Goal: Information Seeking & Learning: Understand process/instructions

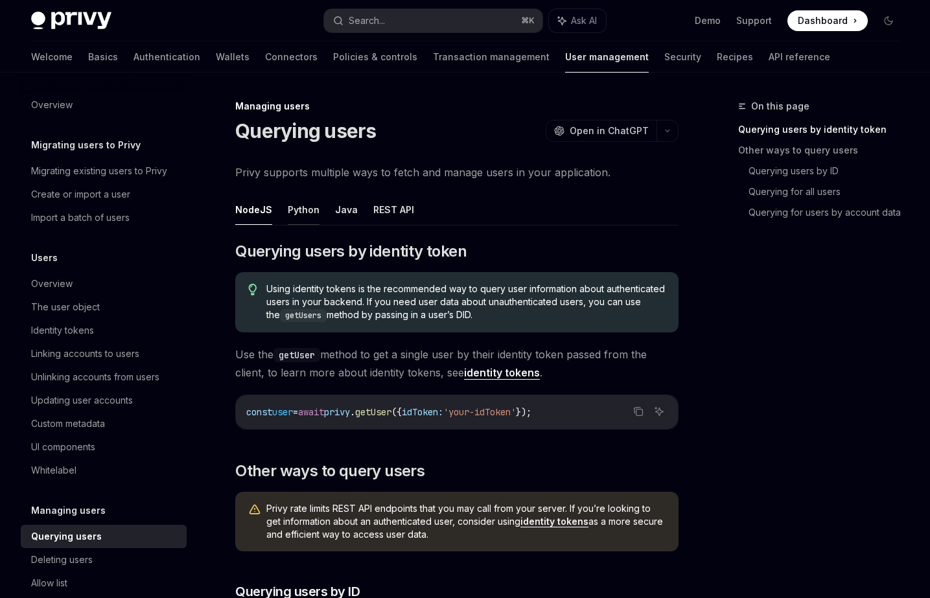
click at [295, 206] on button "Python" at bounding box center [304, 209] width 32 height 30
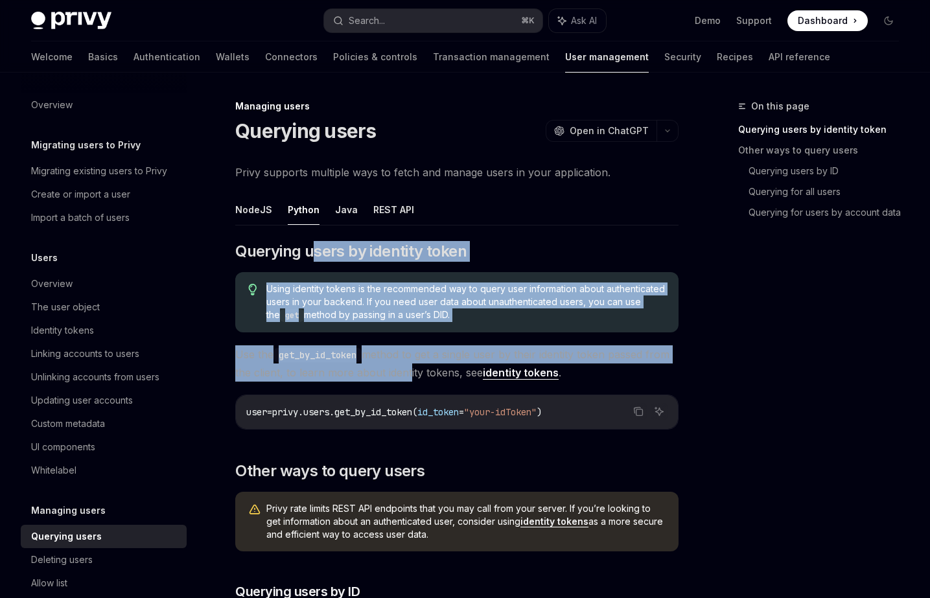
drag, startPoint x: 315, startPoint y: 242, endPoint x: 404, endPoint y: 375, distance: 159.6
click at [404, 375] on span "Use the get_by_id_token method to get a single user by their identity token pas…" at bounding box center [456, 363] width 443 height 36
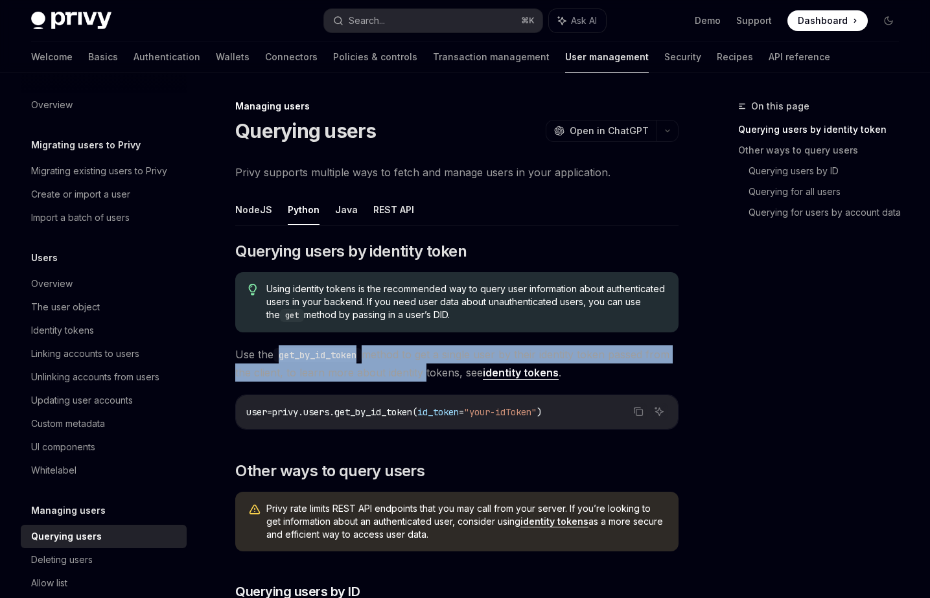
drag, startPoint x: 404, startPoint y: 375, endPoint x: 322, endPoint y: 355, distance: 84.6
click at [323, 356] on span "Use the get_by_id_token method to get a single user by their identity token pas…" at bounding box center [456, 363] width 443 height 36
click at [322, 355] on code "get_by_id_token" at bounding box center [317, 355] width 88 height 14
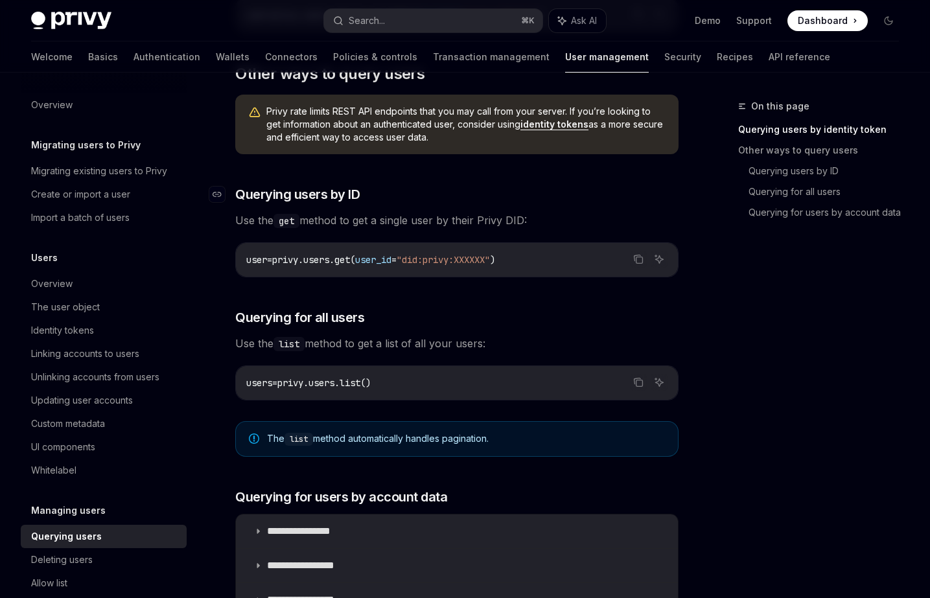
scroll to position [479, 0]
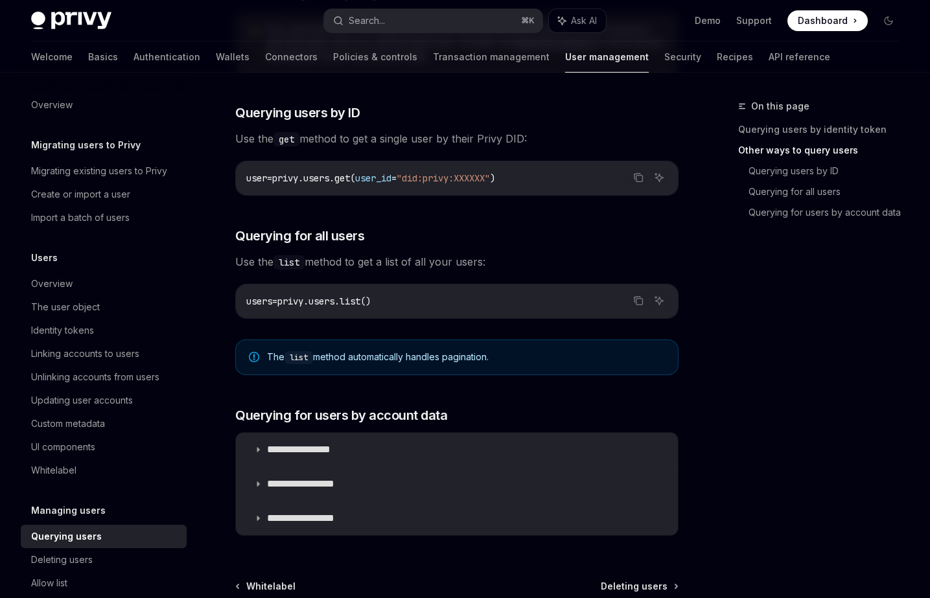
click at [319, 150] on div "​ Querying users by identity token Using identity tokens is the recommended way…" at bounding box center [456, 153] width 443 height 782
drag, startPoint x: 319, startPoint y: 150, endPoint x: 420, endPoint y: 184, distance: 106.2
click at [420, 184] on div "​ Querying users by identity token Using identity tokens is the recommended way…" at bounding box center [456, 153] width 443 height 782
click at [420, 184] on code "user = privy.users.get( user_id = "did:privy:XXXXXX" )" at bounding box center [456, 178] width 421 height 16
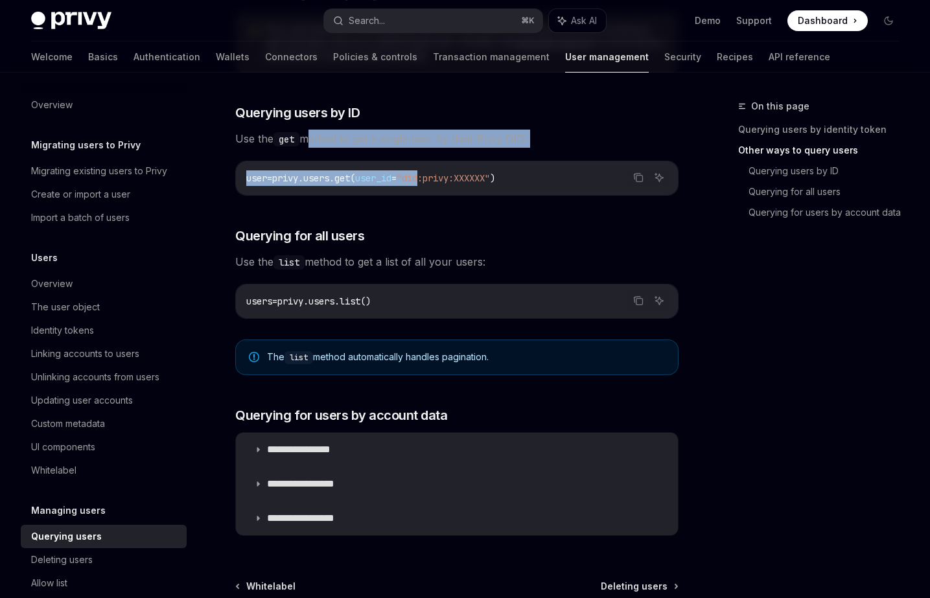
drag, startPoint x: 420, startPoint y: 184, endPoint x: 319, endPoint y: 139, distance: 110.0
click at [321, 141] on div "​ Querying users by identity token Using identity tokens is the recommended way…" at bounding box center [456, 153] width 443 height 782
click at [319, 139] on span "Use the get method to get a single user by their Privy DID:" at bounding box center [456, 139] width 443 height 18
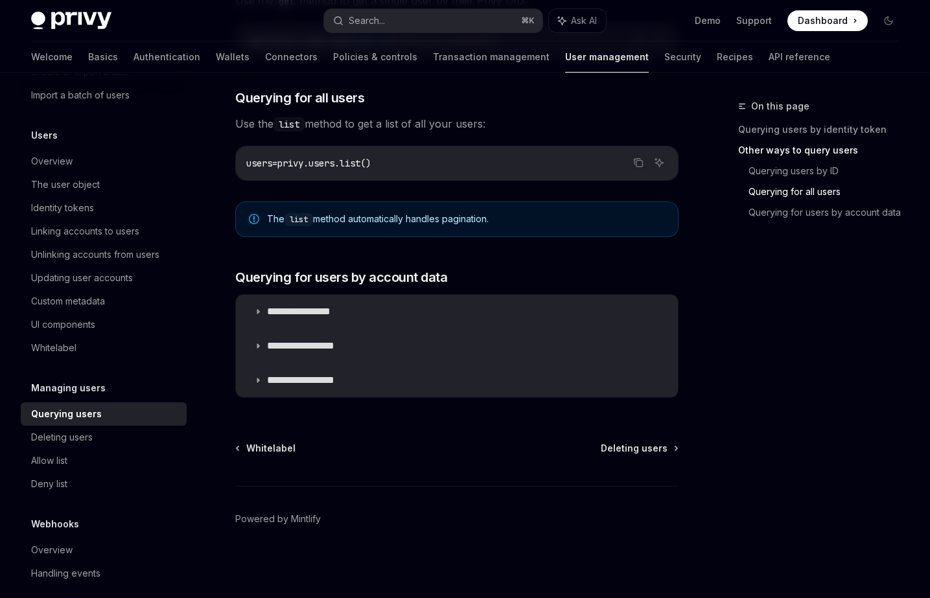
scroll to position [134, 0]
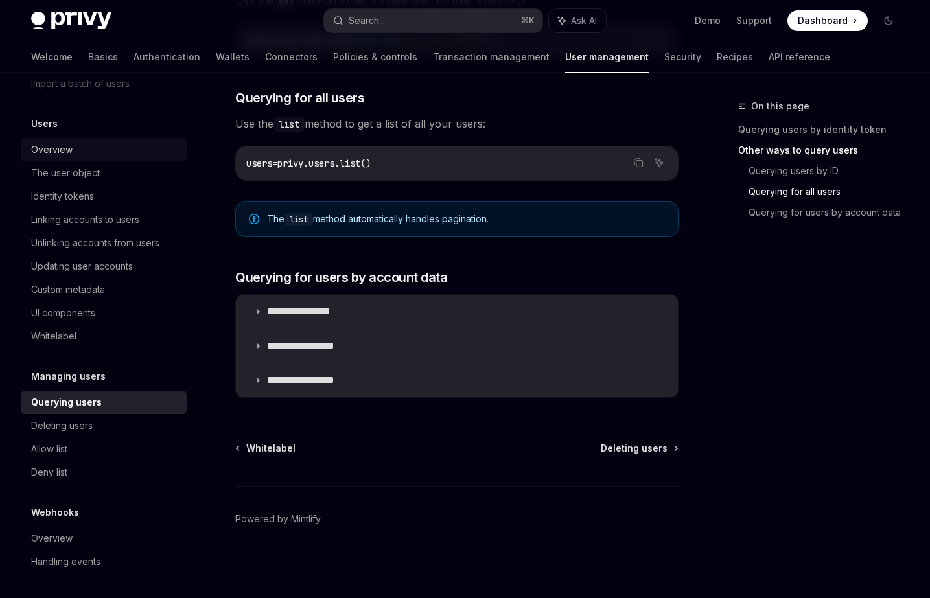
click at [108, 154] on div "Overview" at bounding box center [105, 150] width 148 height 16
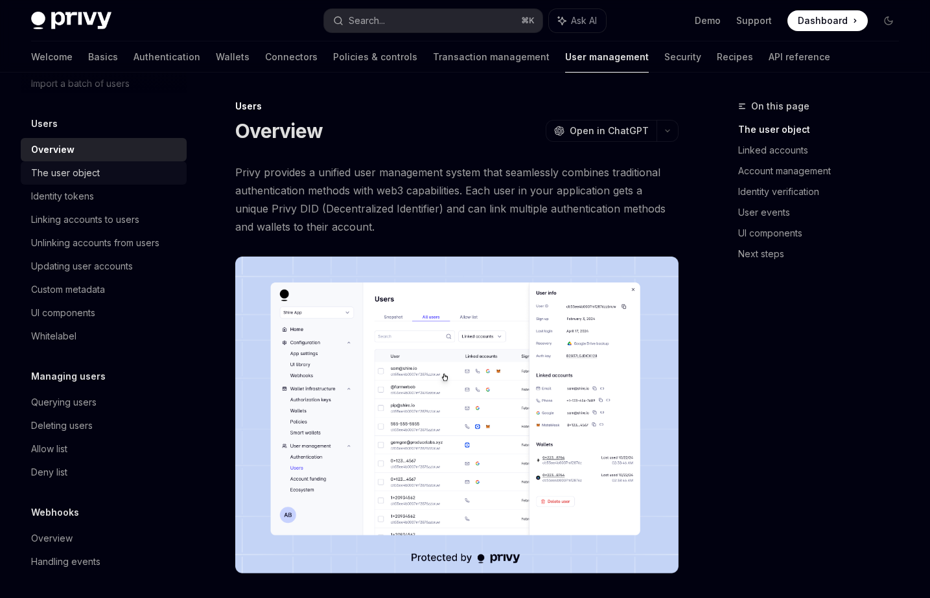
click at [99, 168] on div "The user object" at bounding box center [105, 173] width 148 height 16
type textarea "*"
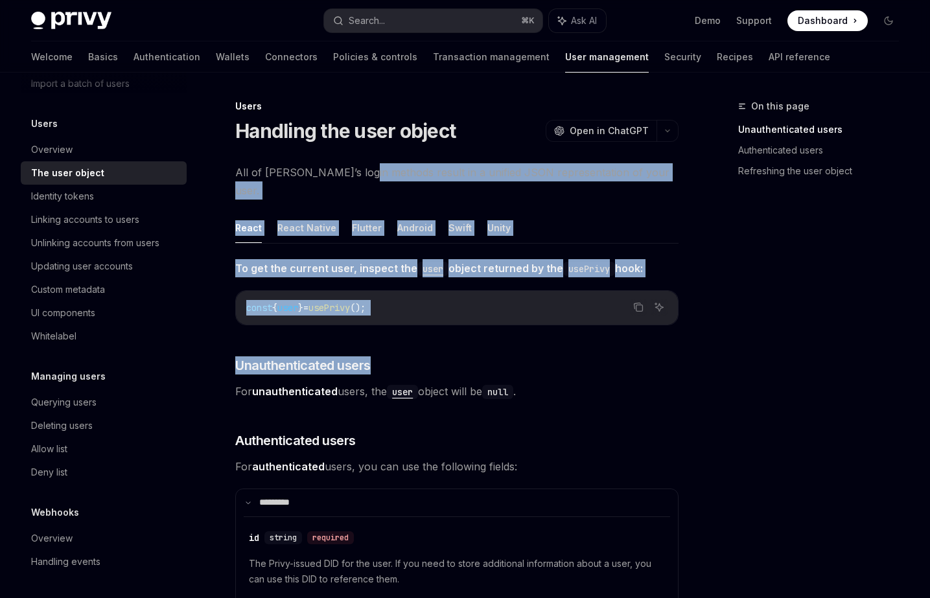
drag, startPoint x: 354, startPoint y: 176, endPoint x: 505, endPoint y: 356, distance: 235.5
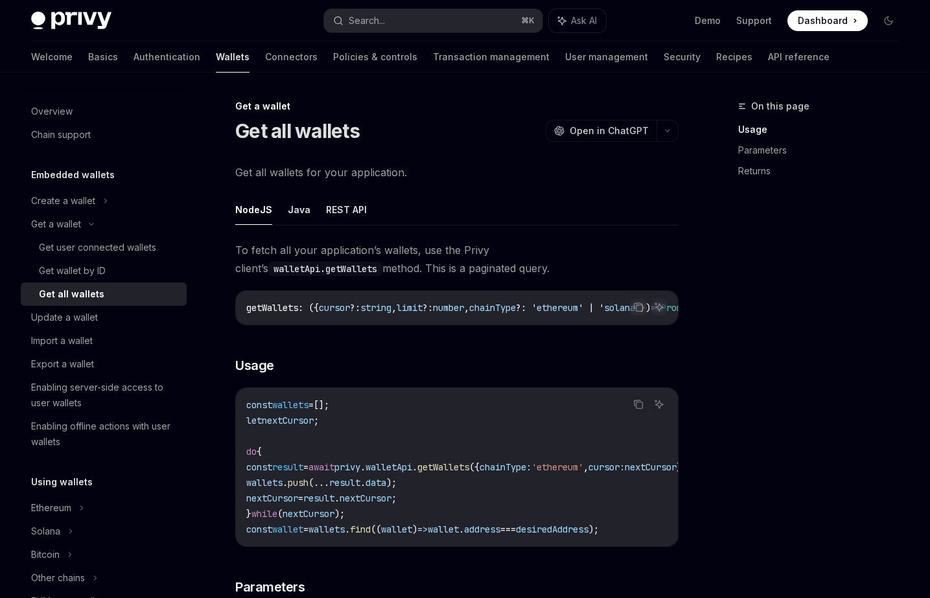
drag, startPoint x: 421, startPoint y: 321, endPoint x: 596, endPoint y: 322, distance: 175.0
click at [598, 321] on div "getWallets : ({ cursor ?: string , limit ?: number , chainType ?: ' ethereum ' …" at bounding box center [457, 308] width 442 height 34
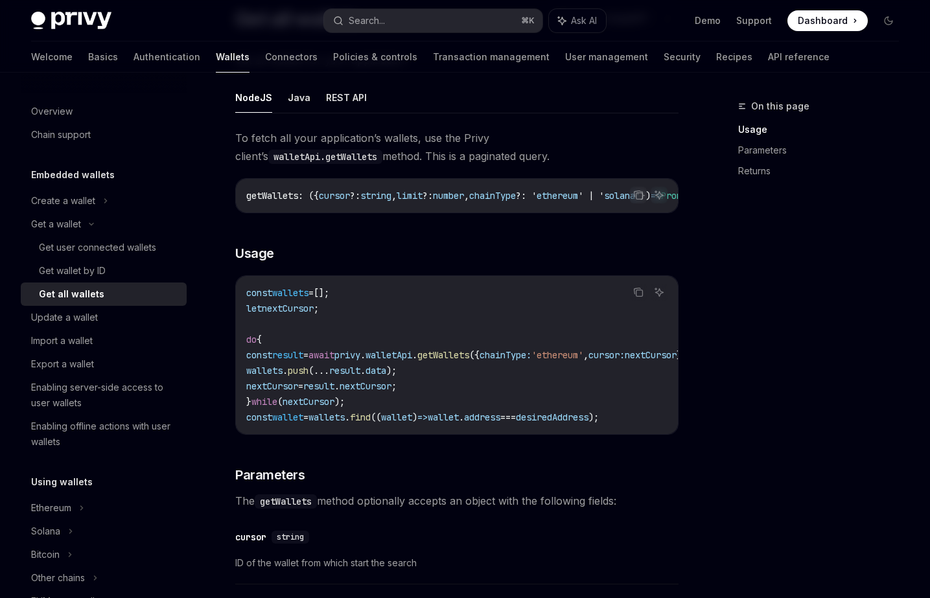
scroll to position [120, 0]
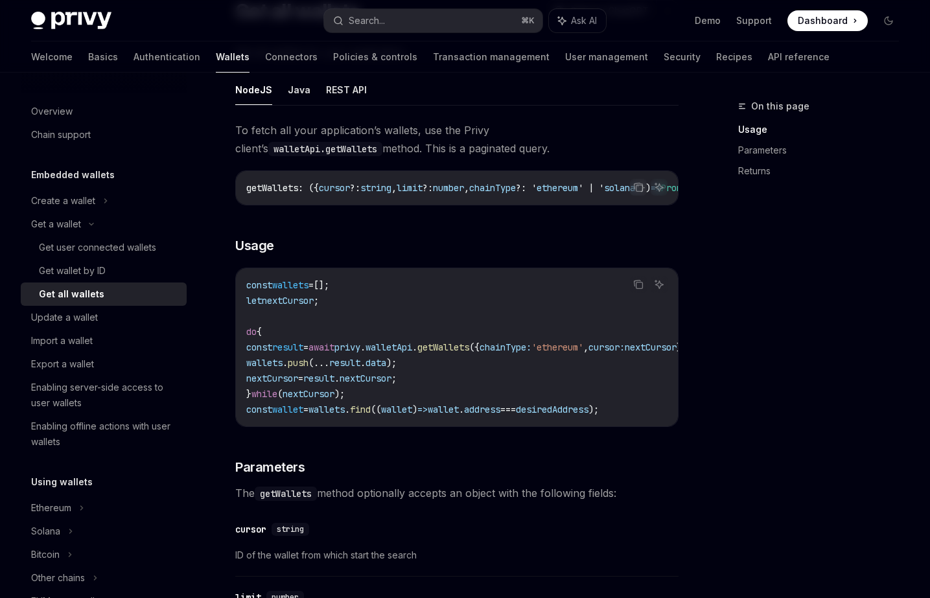
click at [428, 427] on div "Copy Ask AI const wallets = []; let nextCursor ; do { const result = await priv…" at bounding box center [456, 347] width 443 height 159
click at [151, 310] on div "Update a wallet" at bounding box center [105, 318] width 148 height 16
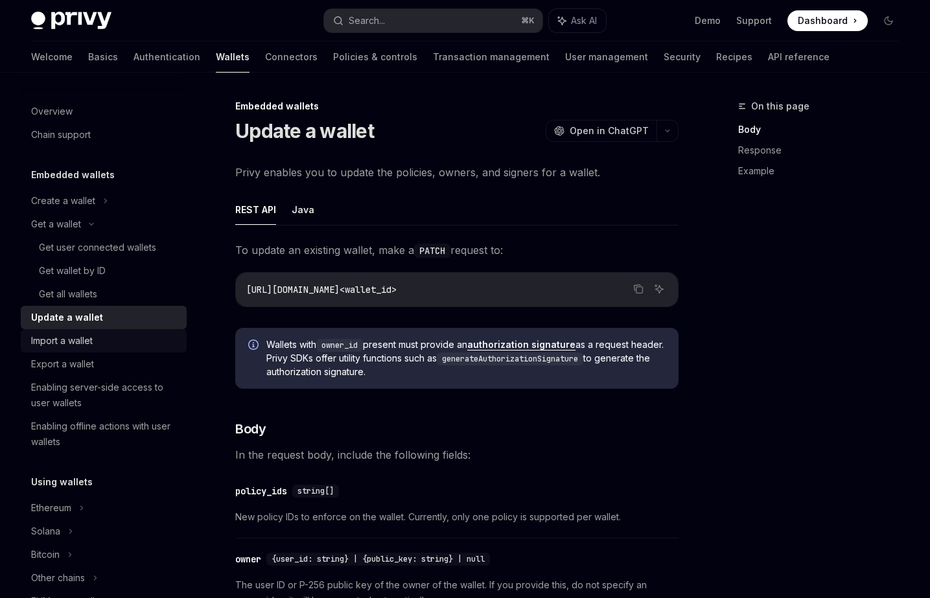
click at [146, 343] on div "Import a wallet" at bounding box center [105, 341] width 148 height 16
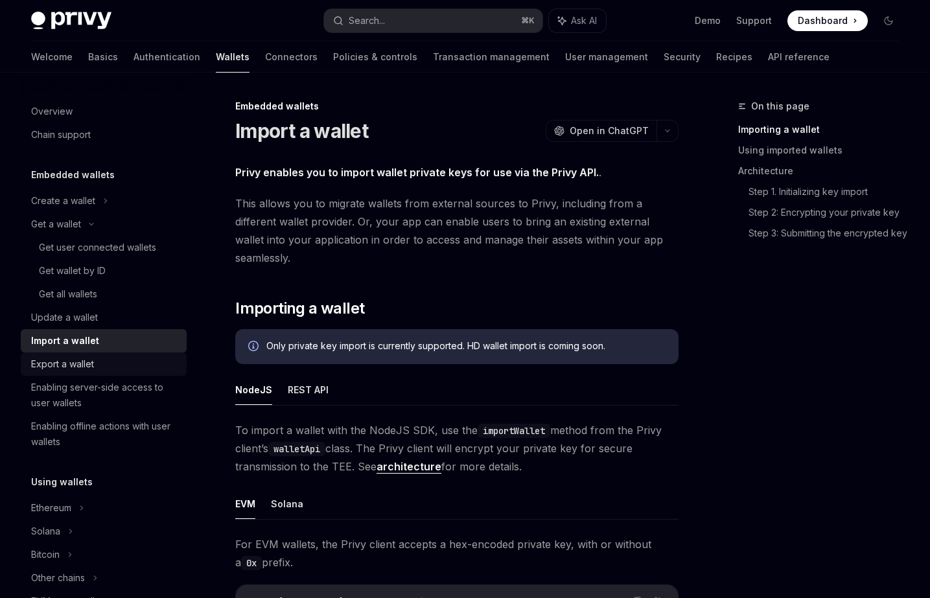
click at [122, 358] on div "Export a wallet" at bounding box center [105, 364] width 148 height 16
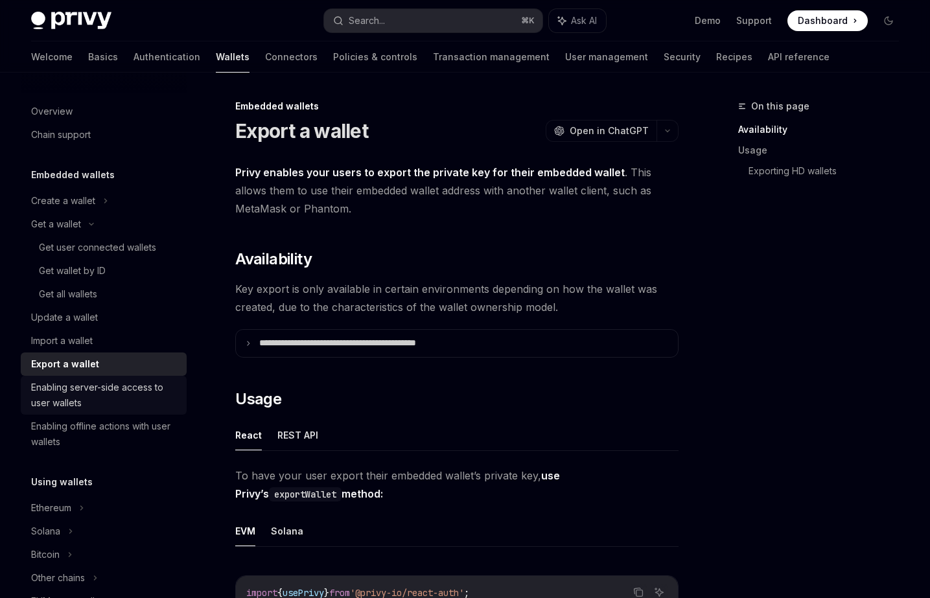
click at [126, 383] on div "Enabling server-side access to user wallets" at bounding box center [105, 395] width 148 height 31
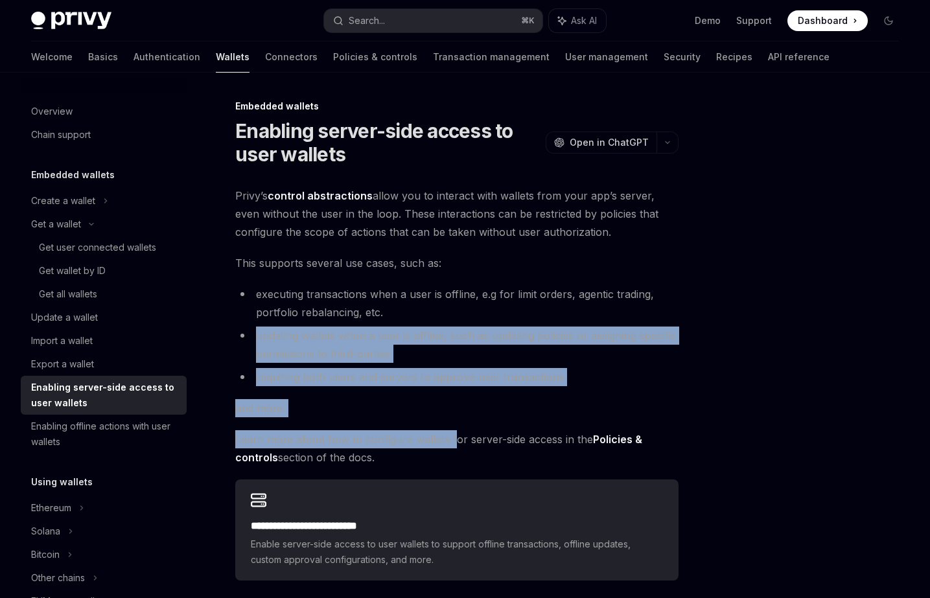
drag, startPoint x: 402, startPoint y: 319, endPoint x: 451, endPoint y: 445, distance: 134.2
click at [451, 445] on div "**********" at bounding box center [456, 384] width 443 height 394
click at [451, 445] on span "Learn more about how to configure wallets for server-side access in the Policie…" at bounding box center [456, 448] width 443 height 36
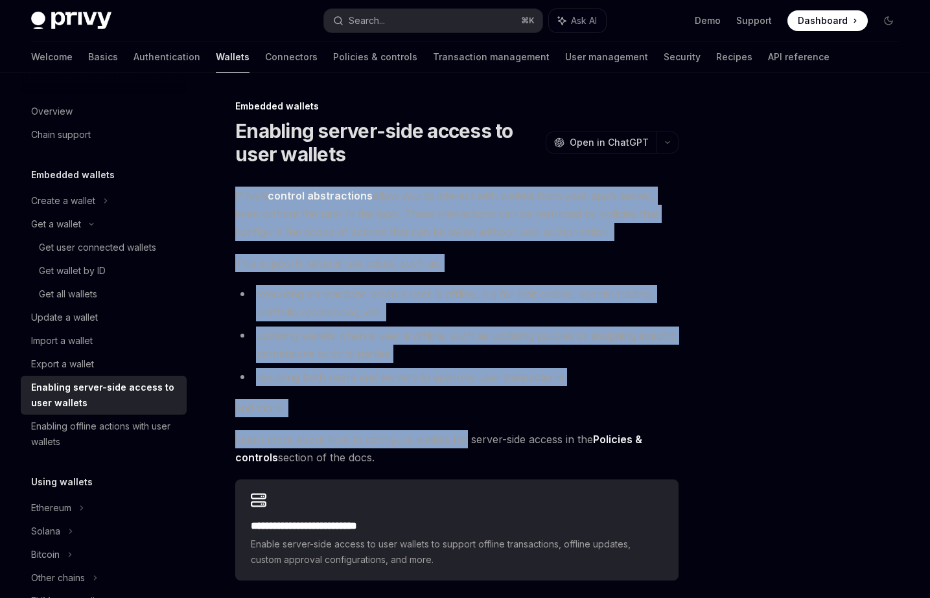
drag, startPoint x: 451, startPoint y: 445, endPoint x: 247, endPoint y: 198, distance: 319.9
click at [247, 198] on div "**********" at bounding box center [456, 384] width 443 height 394
click at [247, 198] on span "Privy’s control abstractions allow you to interact with wallets from your app’s…" at bounding box center [456, 214] width 443 height 54
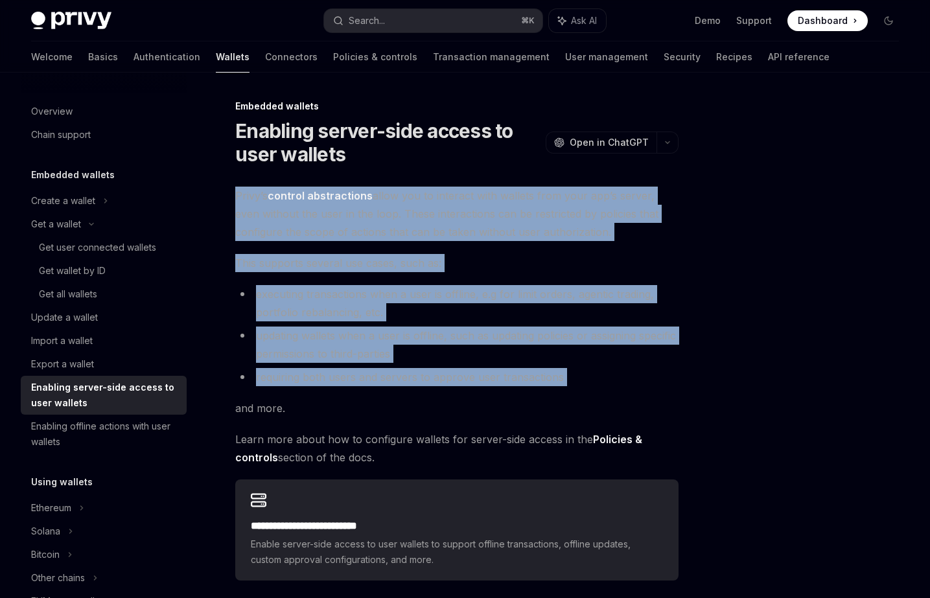
drag, startPoint x: 247, startPoint y: 198, endPoint x: 580, endPoint y: 378, distance: 378.4
click at [580, 378] on div "**********" at bounding box center [456, 384] width 443 height 394
click at [580, 378] on li "requiring both users and servers to approve user transactions" at bounding box center [456, 377] width 443 height 18
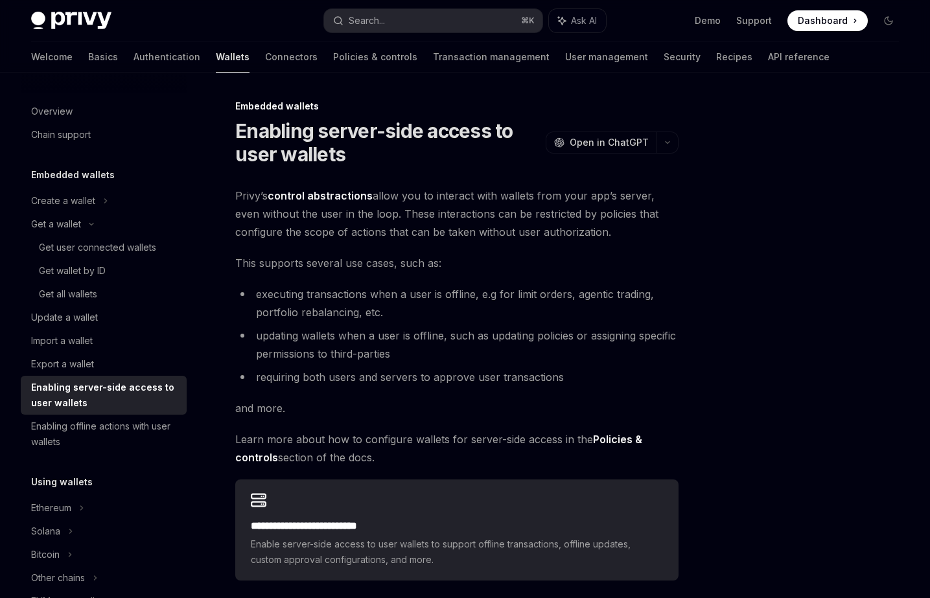
click at [586, 380] on li "requiring both users and servers to approve user transactions" at bounding box center [456, 377] width 443 height 18
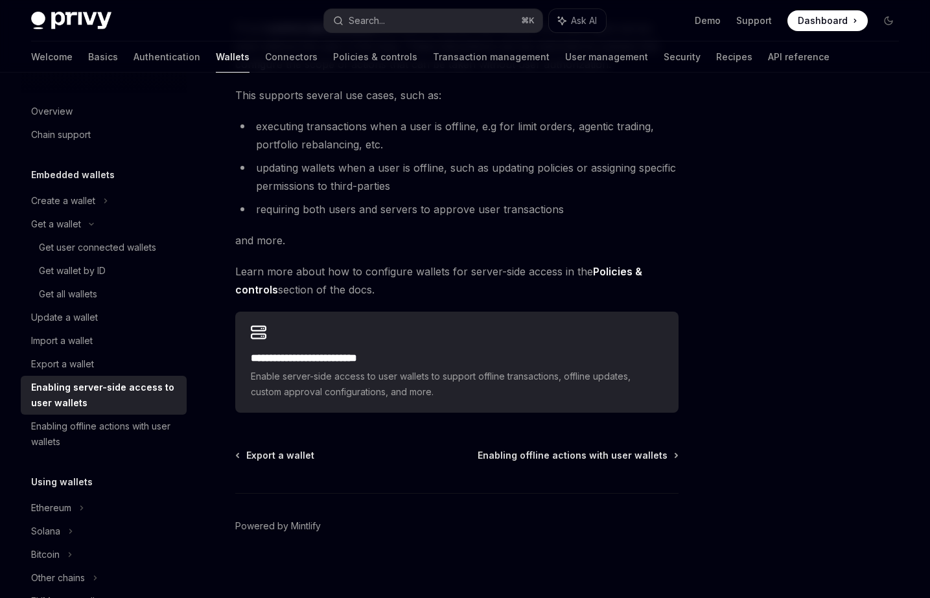
scroll to position [175, 0]
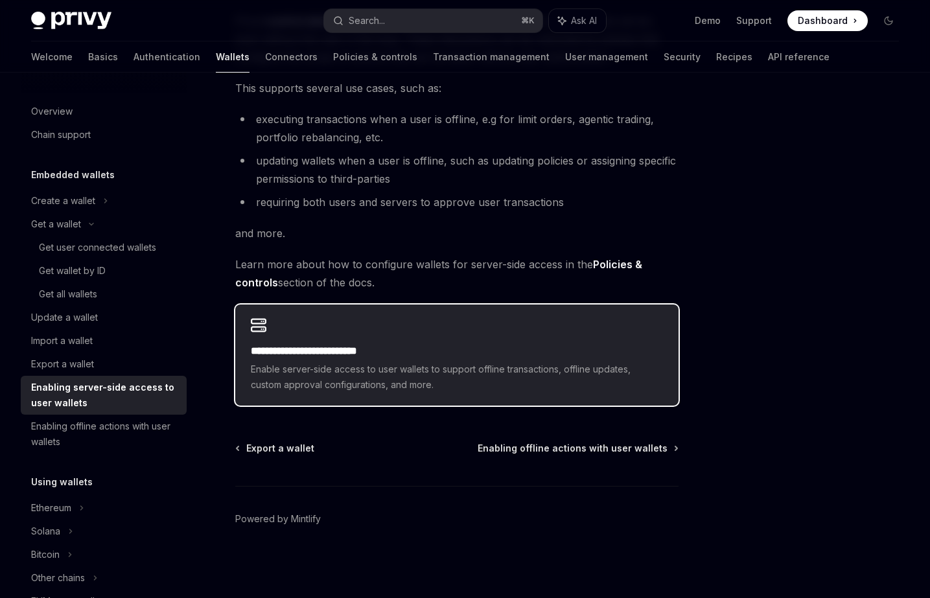
click at [318, 342] on div "**********" at bounding box center [456, 355] width 443 height 101
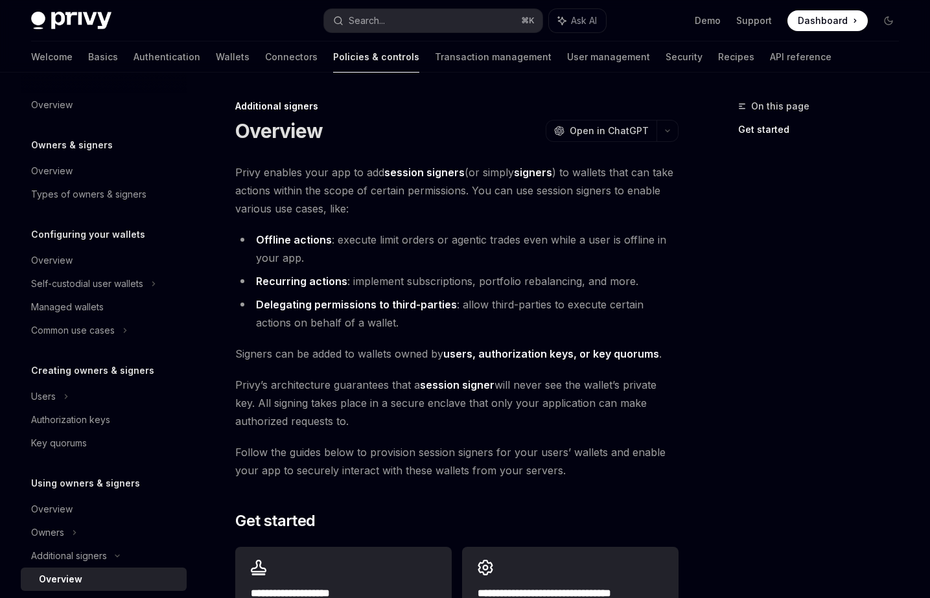
click at [296, 170] on span "Privy enables your app to add session signers (or simply signers ) to wallets t…" at bounding box center [456, 190] width 443 height 54
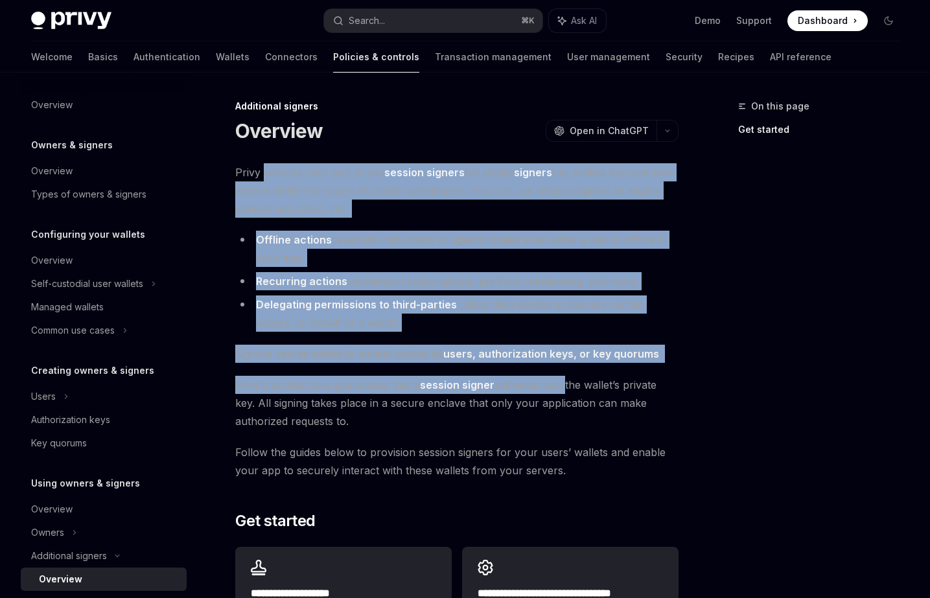
drag, startPoint x: 296, startPoint y: 170, endPoint x: 555, endPoint y: 387, distance: 338.2
click at [555, 387] on div "**********" at bounding box center [456, 415] width 443 height 505
click at [555, 387] on span "[PERSON_NAME]’s architecture guarantees that a session signer will never see th…" at bounding box center [456, 403] width 443 height 54
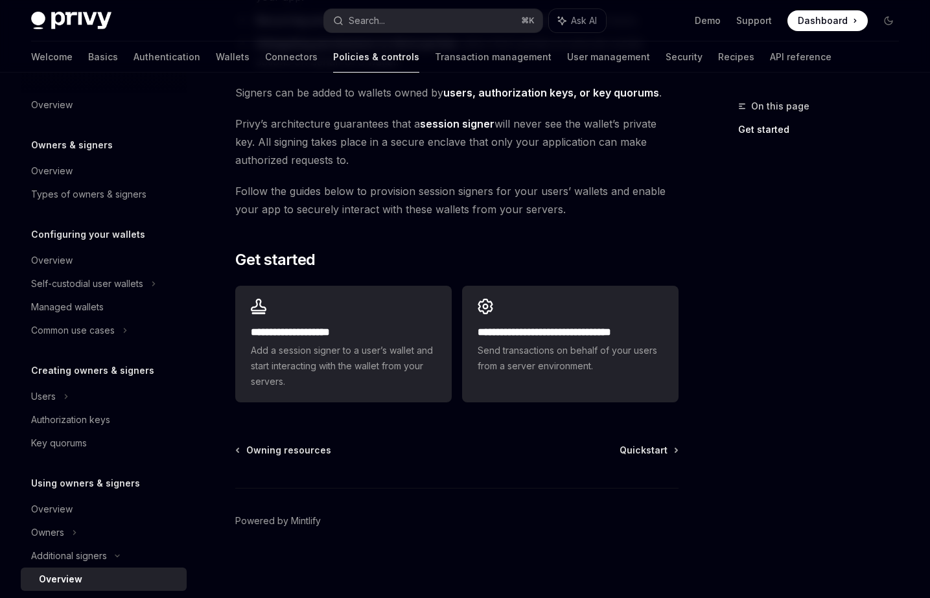
scroll to position [263, 0]
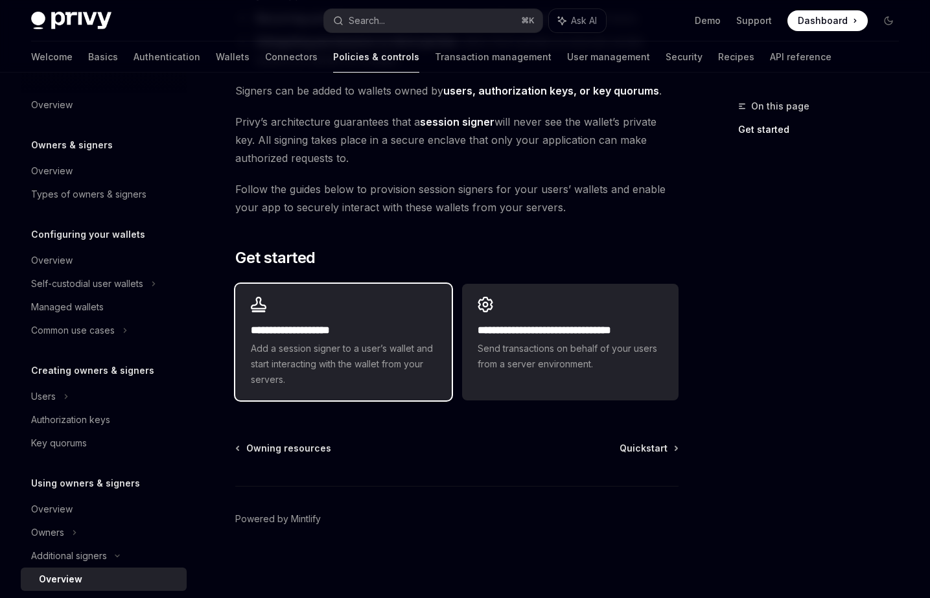
click at [279, 358] on span "Add a session signer to a user’s wallet and start interacting with the wallet f…" at bounding box center [343, 364] width 185 height 47
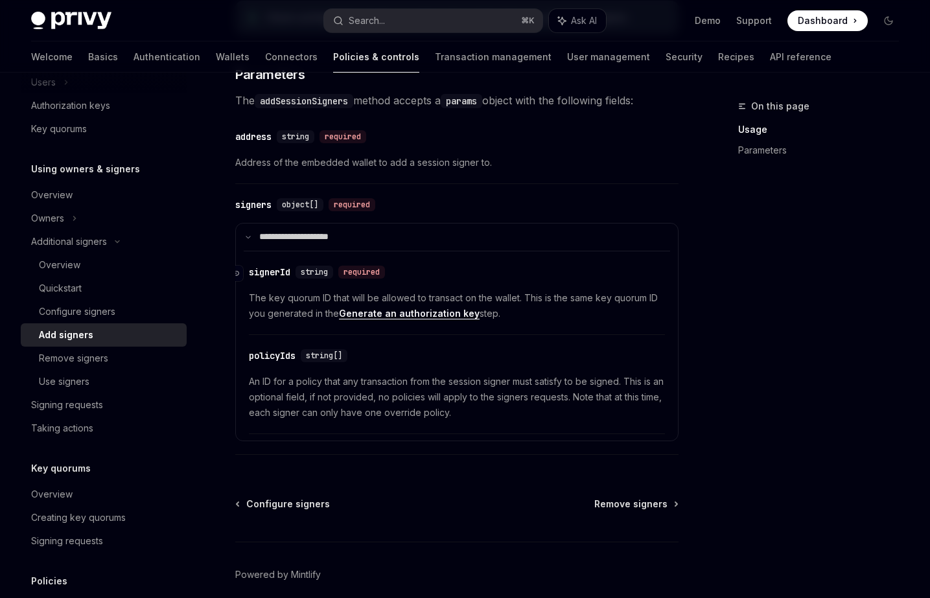
scroll to position [576, 0]
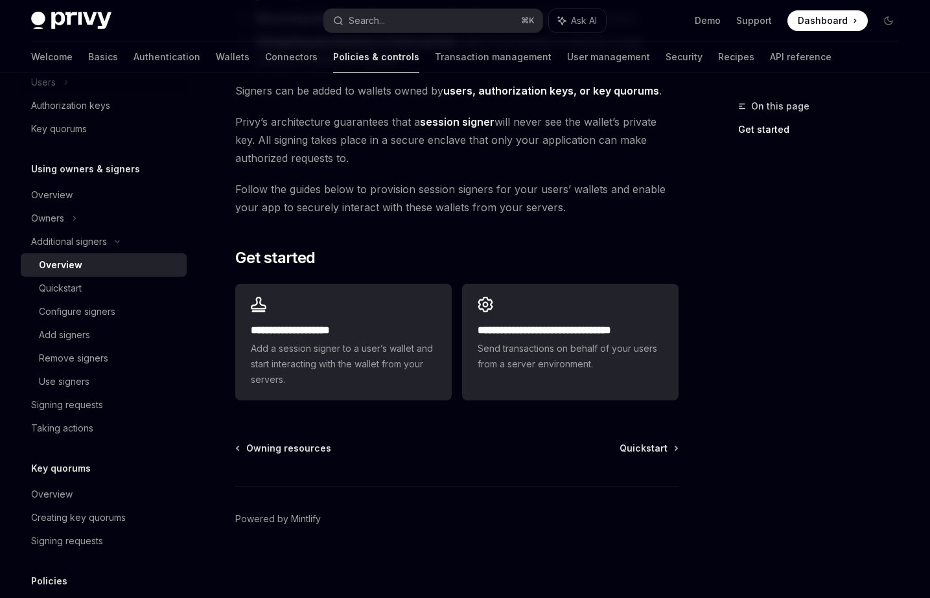
scroll to position [263, 0]
click at [528, 364] on span "Send transactions on behalf of your users from a server environment." at bounding box center [570, 356] width 185 height 31
type textarea "*"
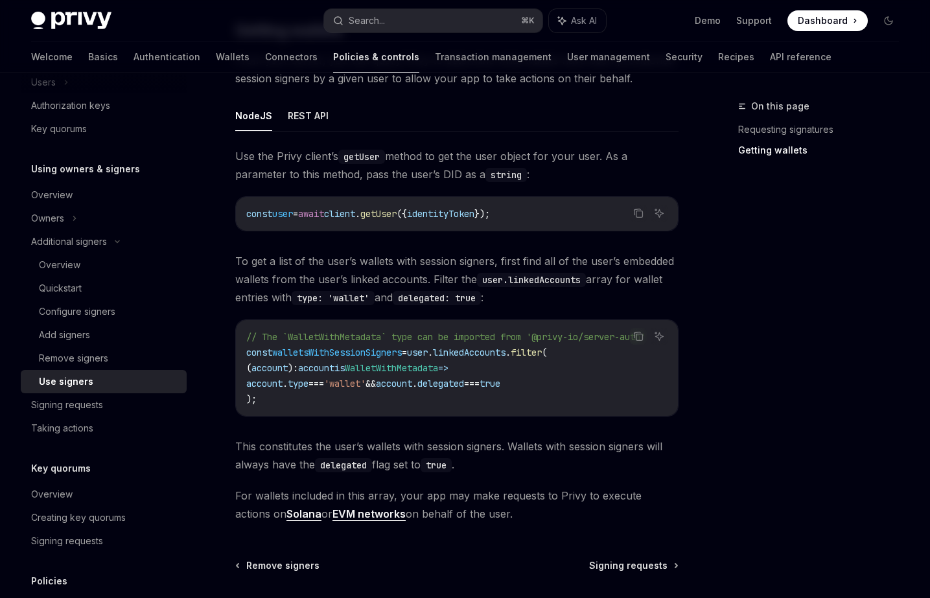
scroll to position [508, 0]
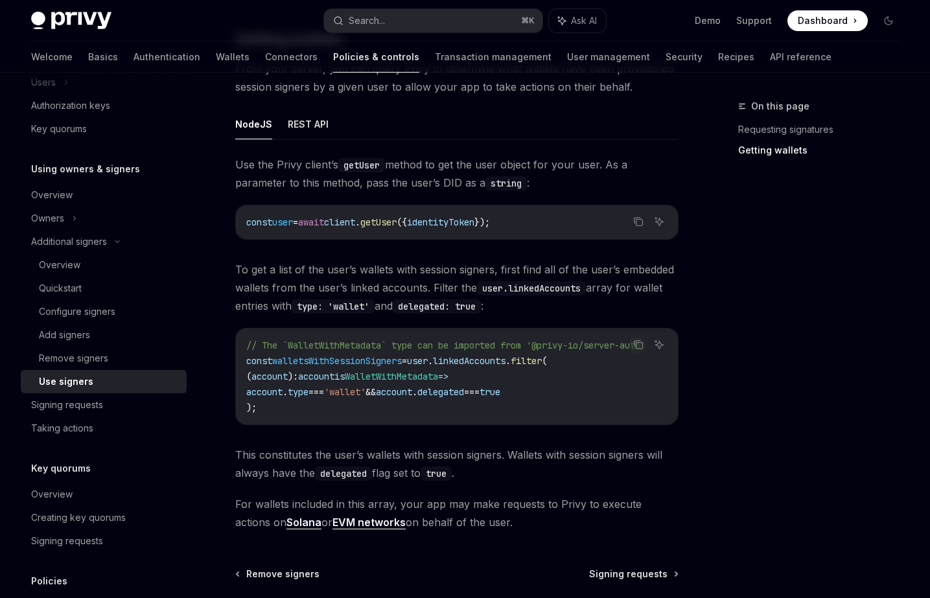
drag, startPoint x: 494, startPoint y: 386, endPoint x: 447, endPoint y: 407, distance: 52.5
click at [447, 407] on div "// The `WalletWithMetadata` type can be imported from '@privy-io/server-auth' c…" at bounding box center [457, 377] width 442 height 96
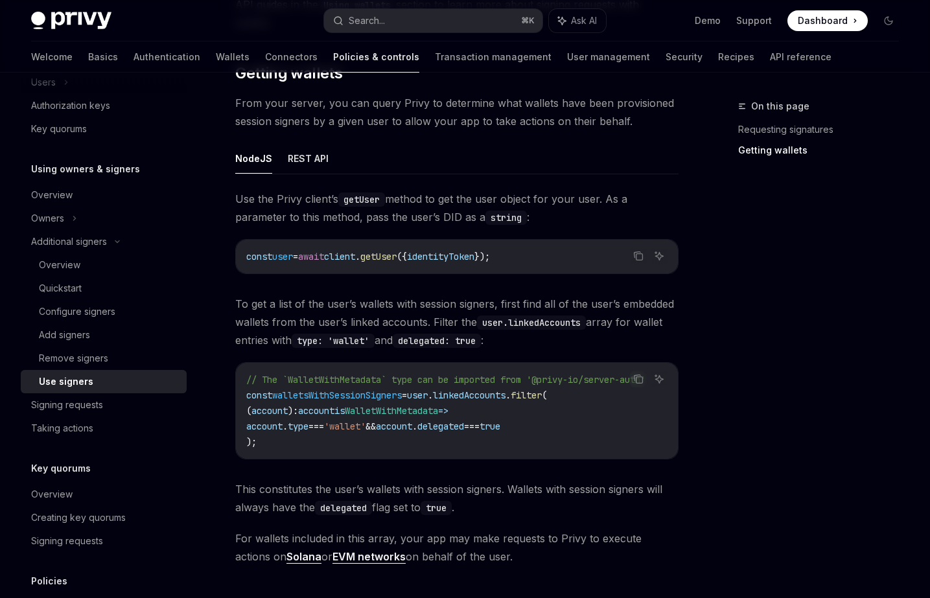
scroll to position [402, 0]
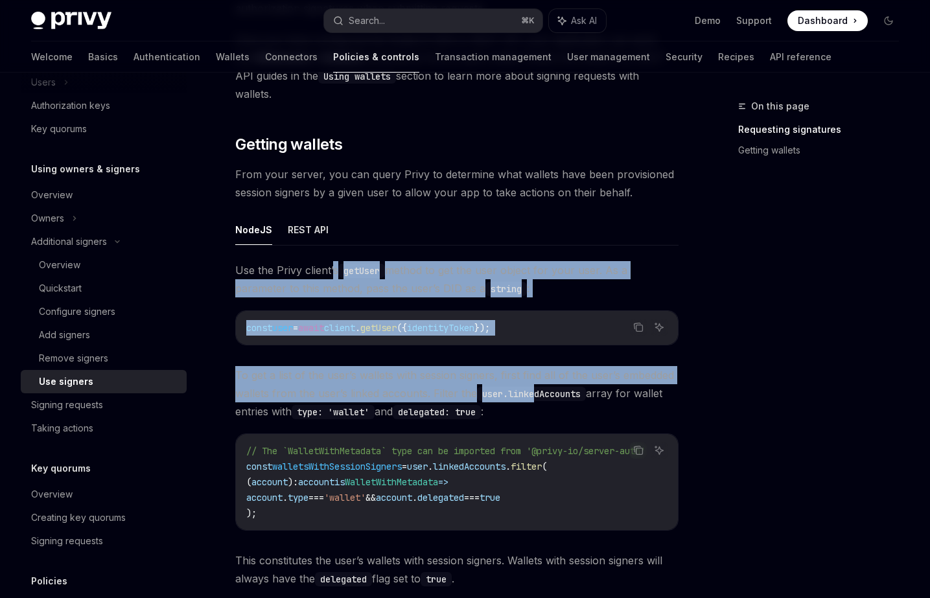
drag, startPoint x: 333, startPoint y: 246, endPoint x: 537, endPoint y: 378, distance: 243.0
click at [537, 378] on div "Use the Privy client’s getUser method to get the user object for your user. As …" at bounding box center [456, 449] width 443 height 376
click at [537, 387] on code "user.linkedAccounts" at bounding box center [531, 394] width 109 height 14
drag, startPoint x: 536, startPoint y: 379, endPoint x: 331, endPoint y: 252, distance: 241.5
click at [331, 261] on div "Use the Privy client’s getUser method to get the user object for your user. As …" at bounding box center [456, 449] width 443 height 376
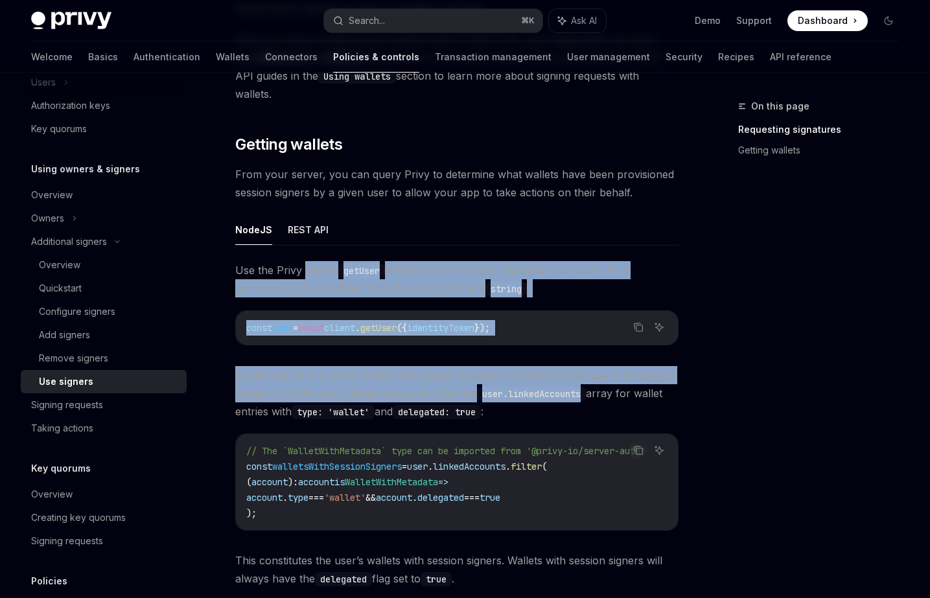
click at [331, 261] on span "Use the Privy client’s getUser method to get the user object for your user. As …" at bounding box center [456, 279] width 443 height 36
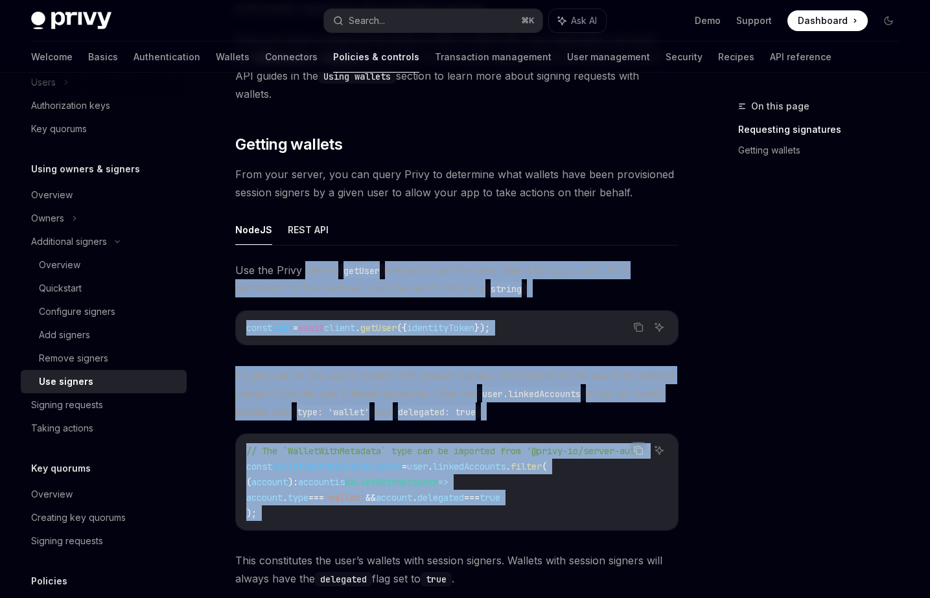
drag, startPoint x: 331, startPoint y: 252, endPoint x: 521, endPoint y: 494, distance: 308.3
click at [521, 494] on div "Use the Privy client’s getUser method to get the user object for your user. As …" at bounding box center [456, 449] width 443 height 376
click at [521, 494] on code "// The `WalletWithMetadata` type can be imported from '@privy-io/server-auth' c…" at bounding box center [461, 482] width 430 height 78
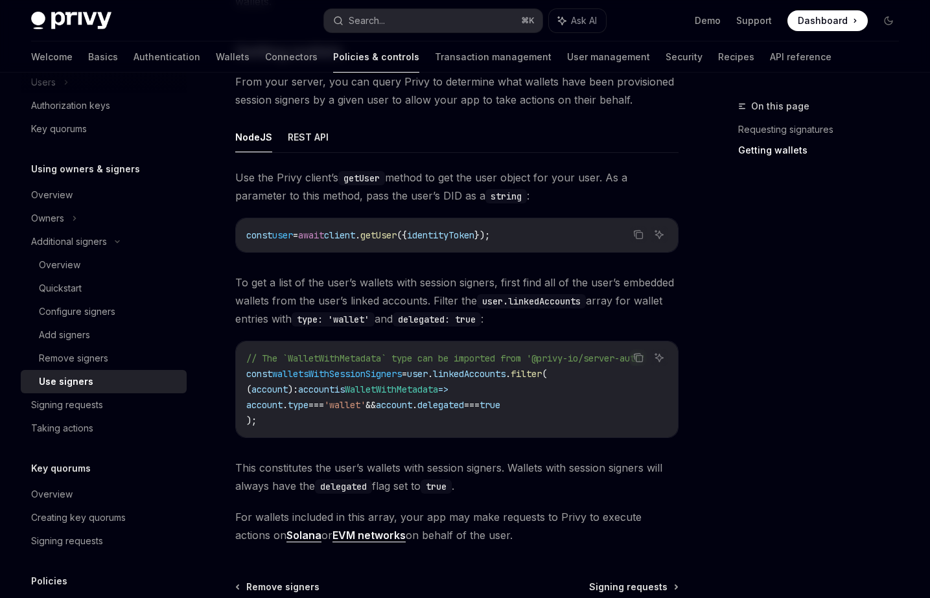
scroll to position [505, 0]
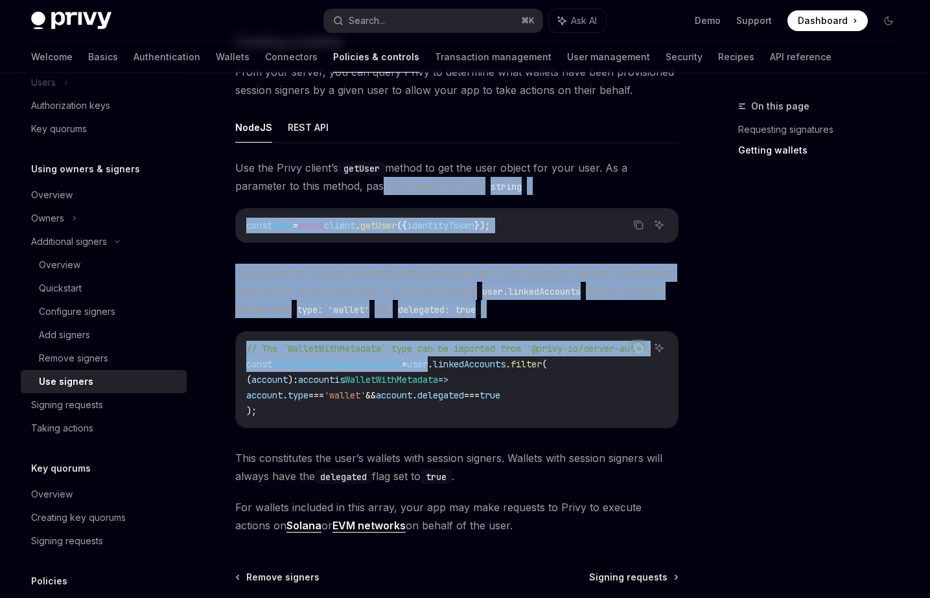
drag, startPoint x: 383, startPoint y: 180, endPoint x: 446, endPoint y: 350, distance: 181.7
click at [445, 349] on div "Use the Privy client’s getUser method to get the user object for your user. As …" at bounding box center [456, 347] width 443 height 376
click at [428, 358] on span "user" at bounding box center [417, 364] width 21 height 12
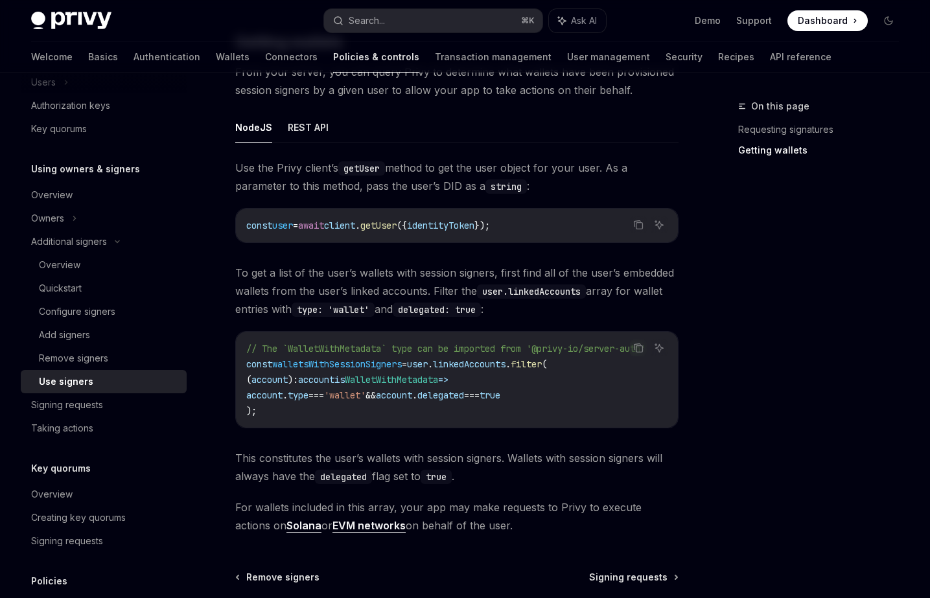
drag, startPoint x: 447, startPoint y: 350, endPoint x: 435, endPoint y: 268, distance: 83.1
click at [435, 268] on div "Use the Privy client’s getUser method to get the user object for your user. As …" at bounding box center [456, 347] width 443 height 376
click at [435, 268] on span "To get a list of the user’s wallets with session signers, first find all of the…" at bounding box center [456, 291] width 443 height 54
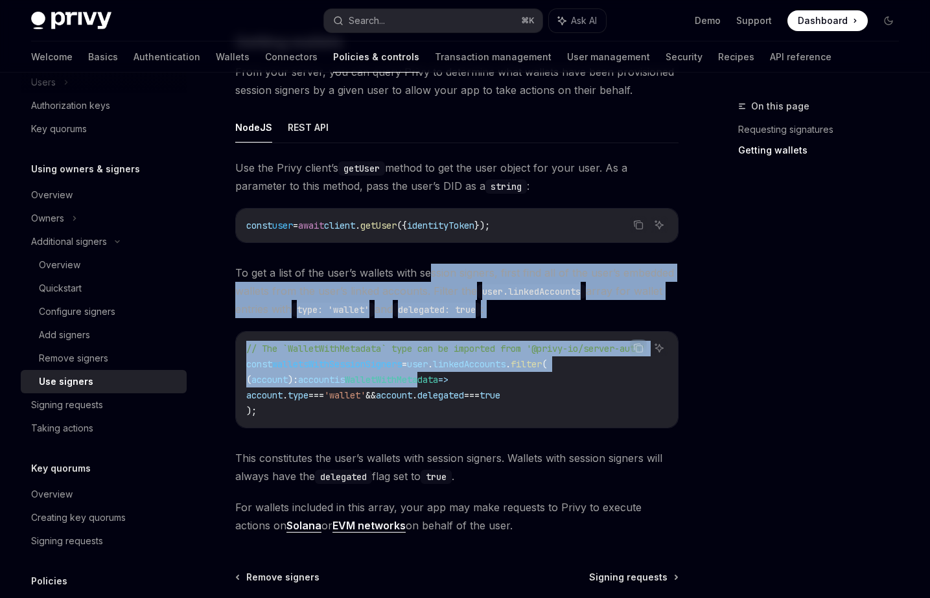
drag, startPoint x: 431, startPoint y: 262, endPoint x: 451, endPoint y: 369, distance: 109.4
click at [451, 369] on div "Use the Privy client’s getUser method to get the user object for your user. As …" at bounding box center [456, 347] width 443 height 376
click at [451, 369] on code "// The `WalletWithMetadata` type can be imported from '@privy-io/server-auth' c…" at bounding box center [461, 380] width 430 height 78
